Goal: Task Accomplishment & Management: Manage account settings

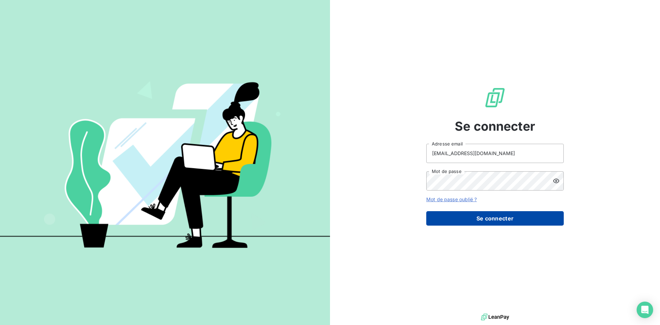
click at [500, 220] on button "Se connecter" at bounding box center [495, 218] width 138 height 14
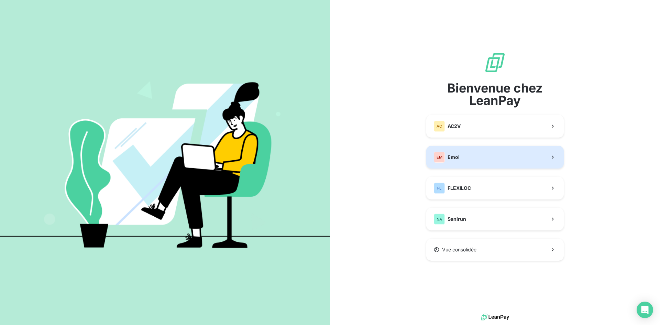
click at [516, 159] on button "EM Emoi" at bounding box center [495, 157] width 138 height 23
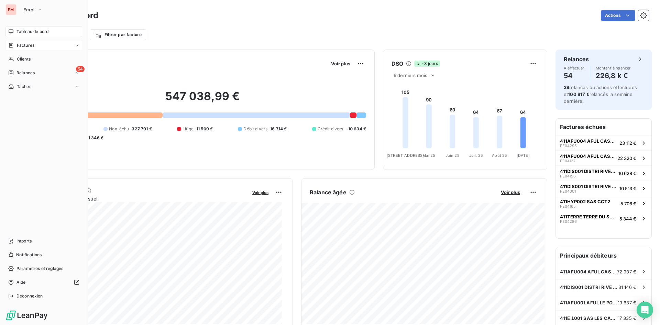
click at [24, 46] on span "Factures" at bounding box center [26, 45] width 18 height 6
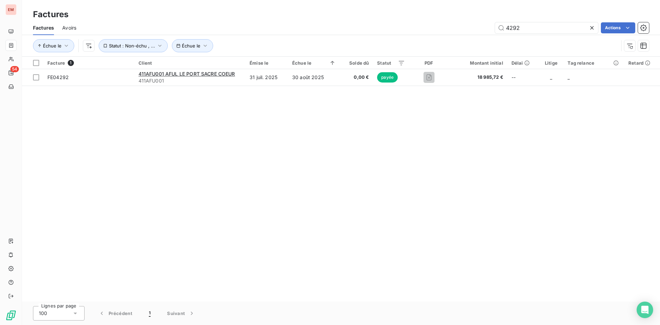
drag, startPoint x: 530, startPoint y: 30, endPoint x: 470, endPoint y: 26, distance: 60.3
click at [470, 26] on div "4292 Actions" at bounding box center [367, 27] width 565 height 11
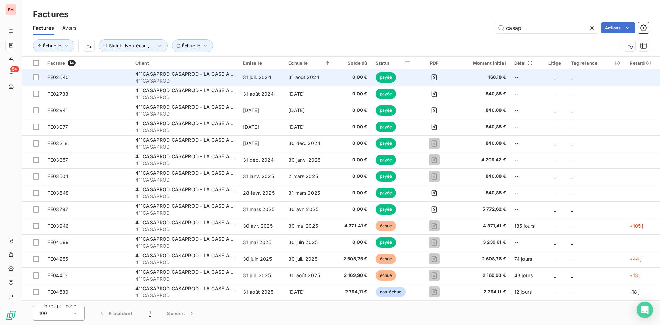
type input "casap"
click at [184, 79] on span "411CASAPROD" at bounding box center [184, 80] width 99 height 7
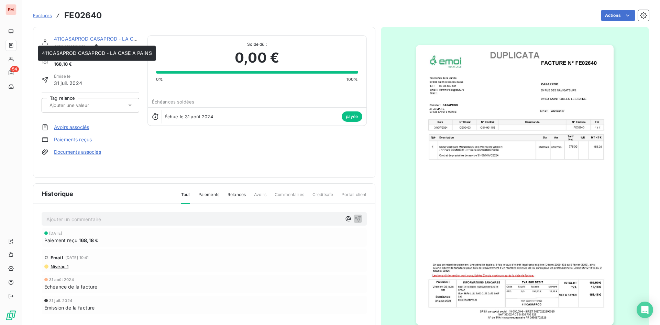
click at [110, 41] on link "411CASAPROD CASAPROD - LA CASE A PAINS" at bounding box center [109, 39] width 110 height 6
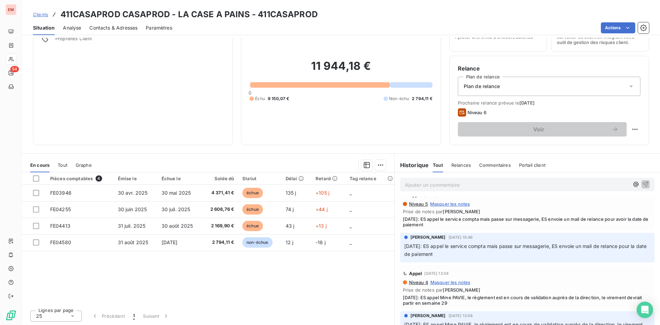
scroll to position [550, 0]
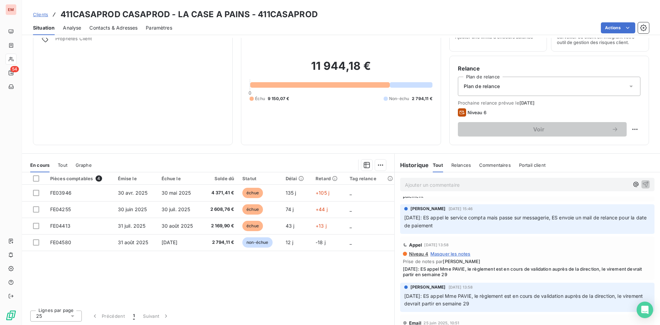
click at [40, 13] on span "Clients" at bounding box center [40, 15] width 15 height 6
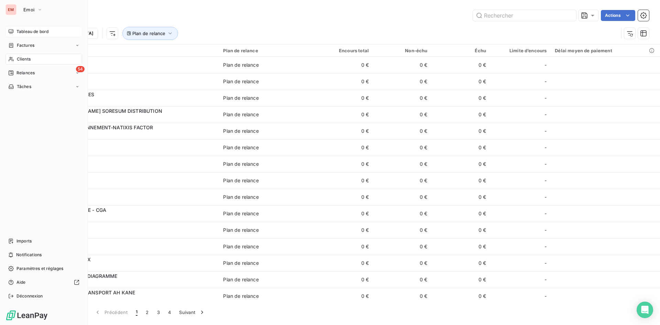
click at [28, 34] on span "Tableau de bord" at bounding box center [33, 32] width 32 height 6
